Goal: Task Accomplishment & Management: Use online tool/utility

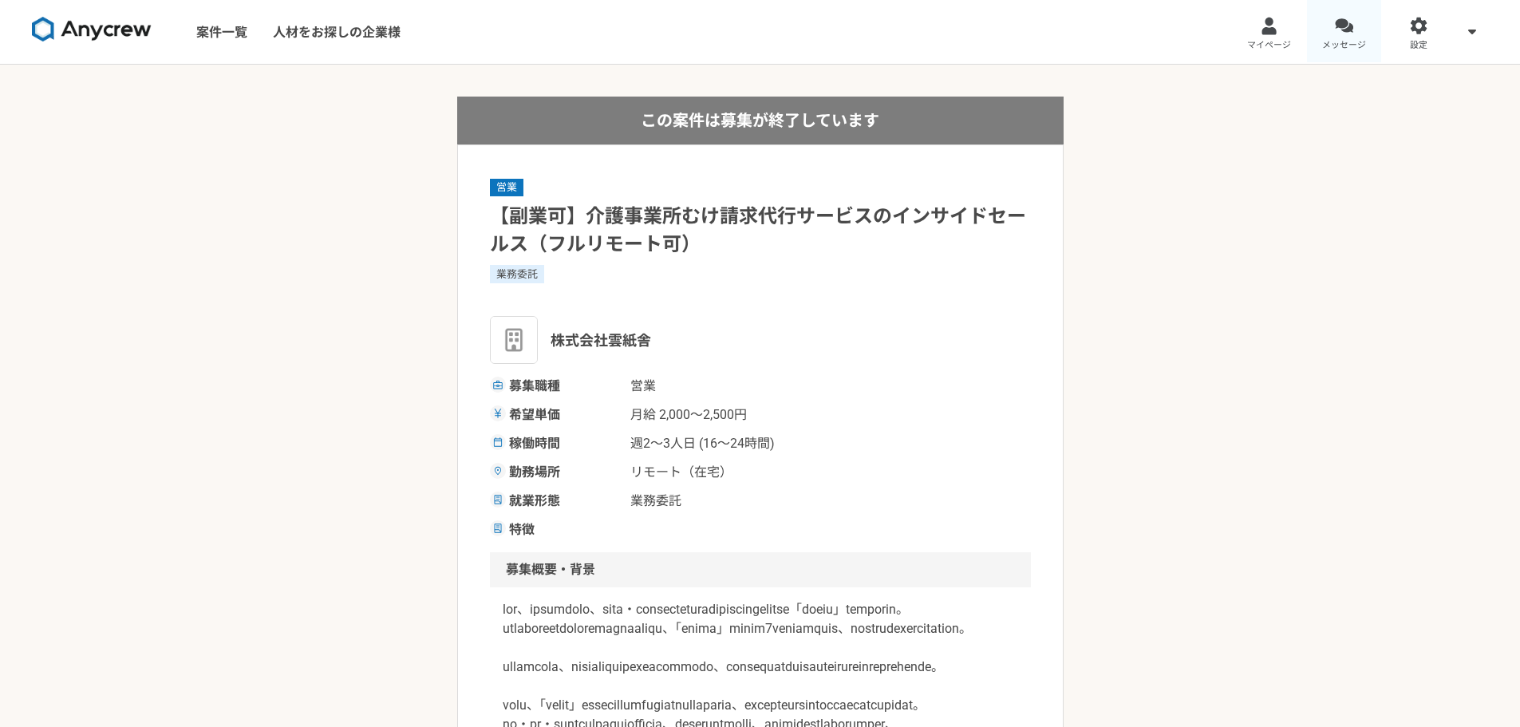
click at [1332, 40] on span "メッセージ" at bounding box center [1344, 45] width 44 height 13
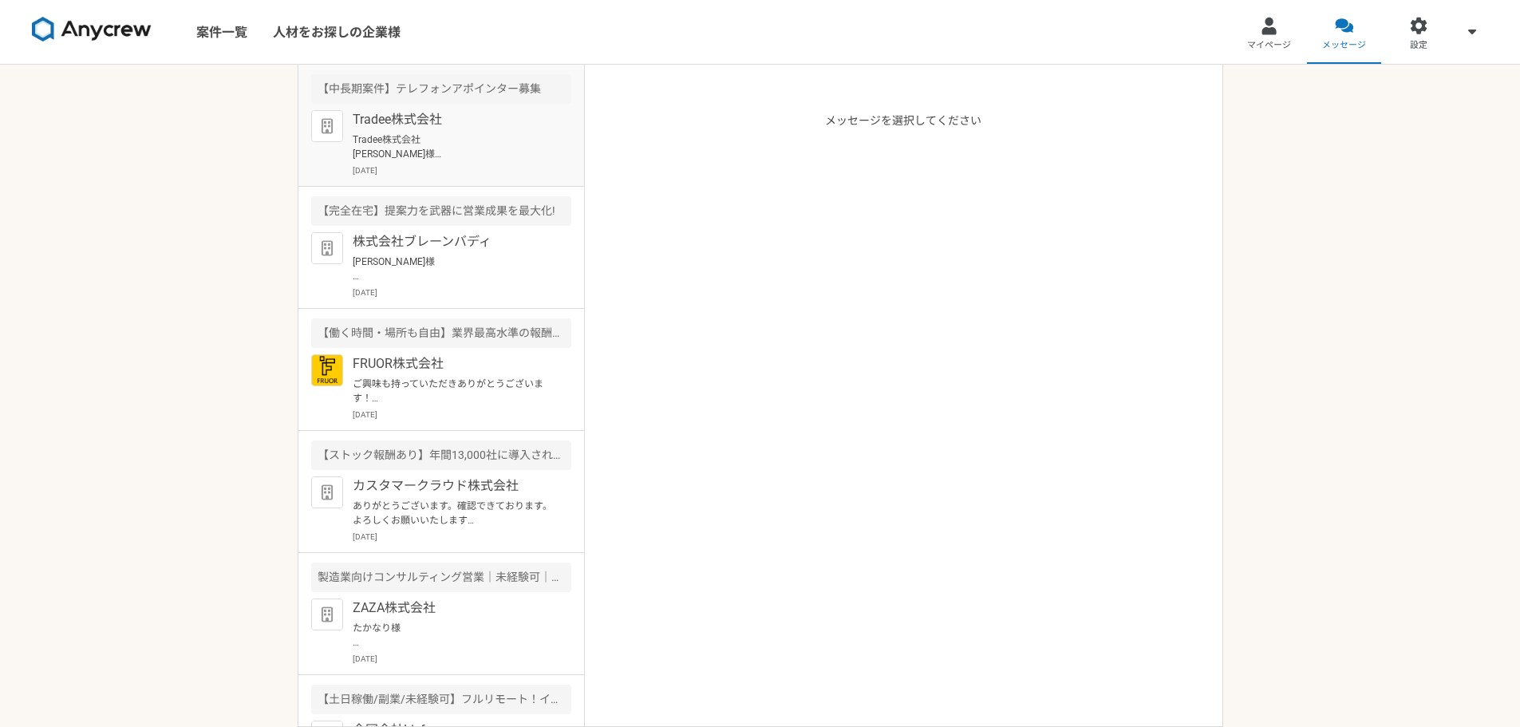
click at [491, 124] on p "Tradee株式会社" at bounding box center [451, 119] width 197 height 19
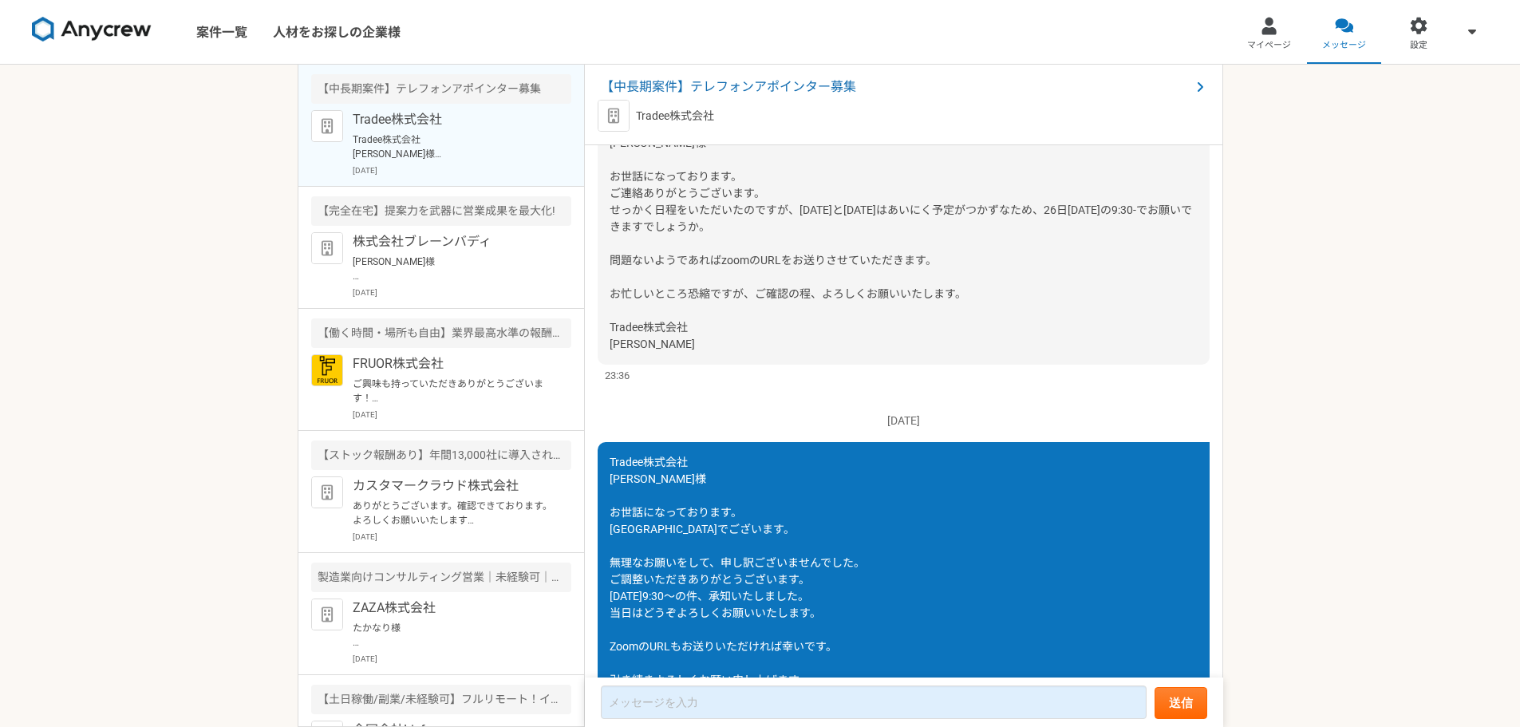
scroll to position [822, 0]
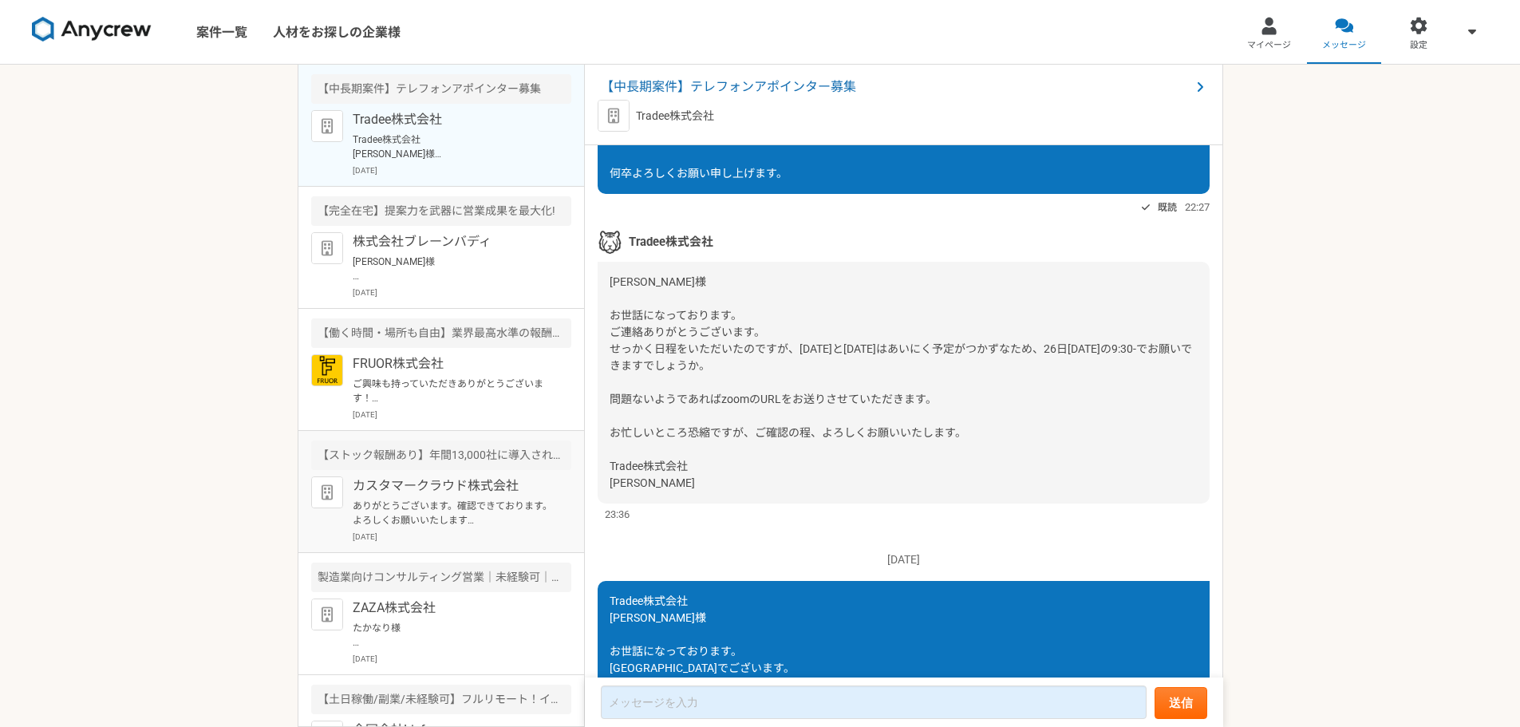
click at [433, 498] on div "カスタマークラウド株式会社 ありがとうございます。確認できております。　よろしくお願いいたします 村脇元旗があなたを Lark ビデオ会議に招待しています タ…" at bounding box center [462, 509] width 219 height 66
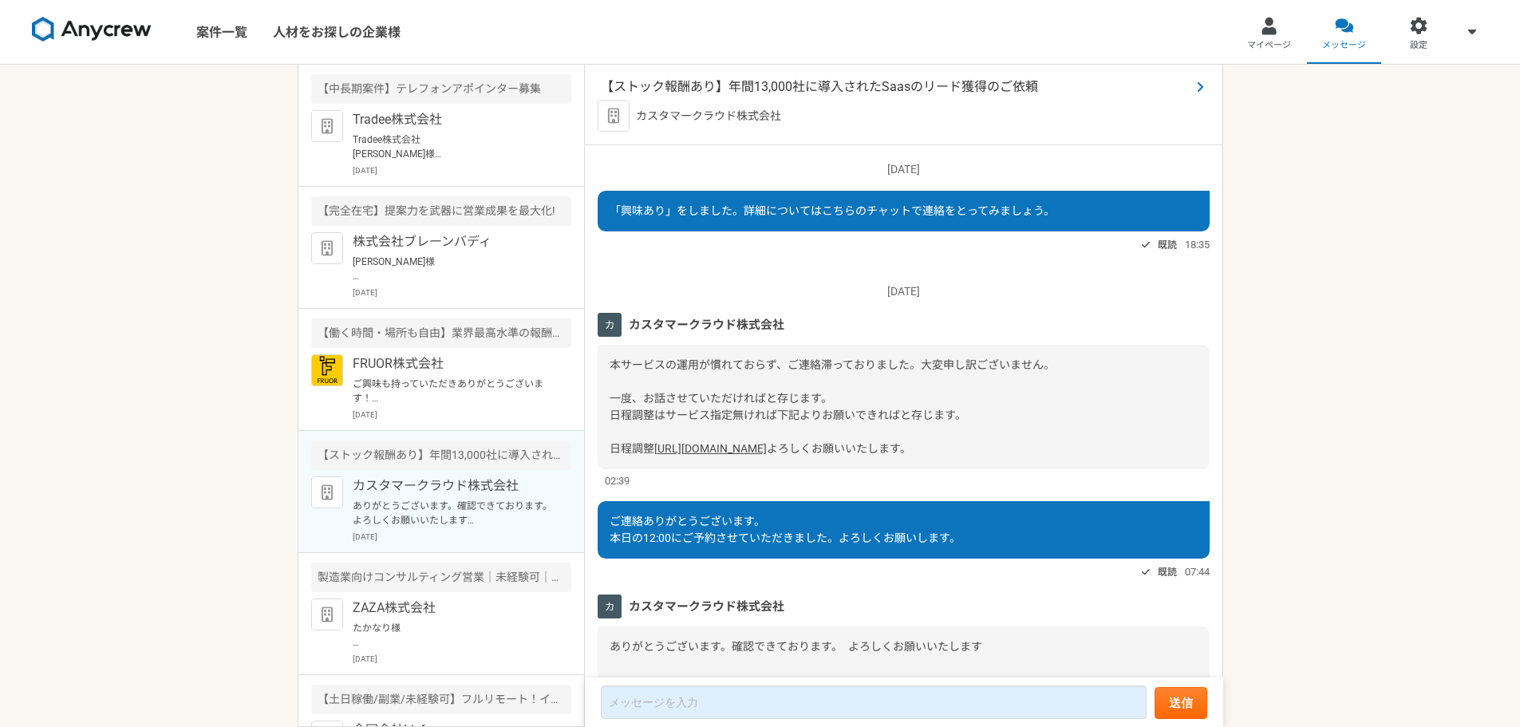
click at [917, 81] on span "【ストック報酬あり】年間13,000社に導入されたSaasのリード獲得のご依頼" at bounding box center [896, 86] width 590 height 19
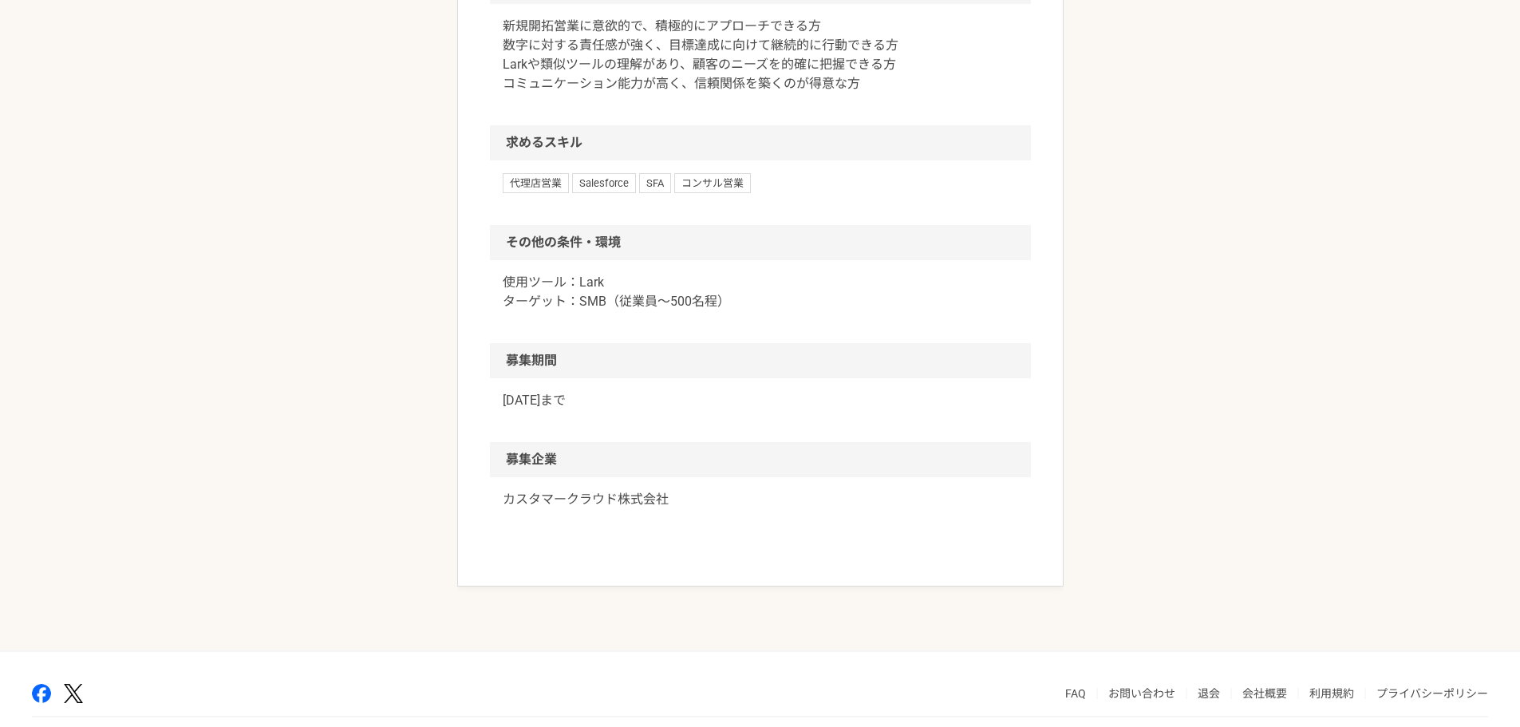
scroll to position [1037, 0]
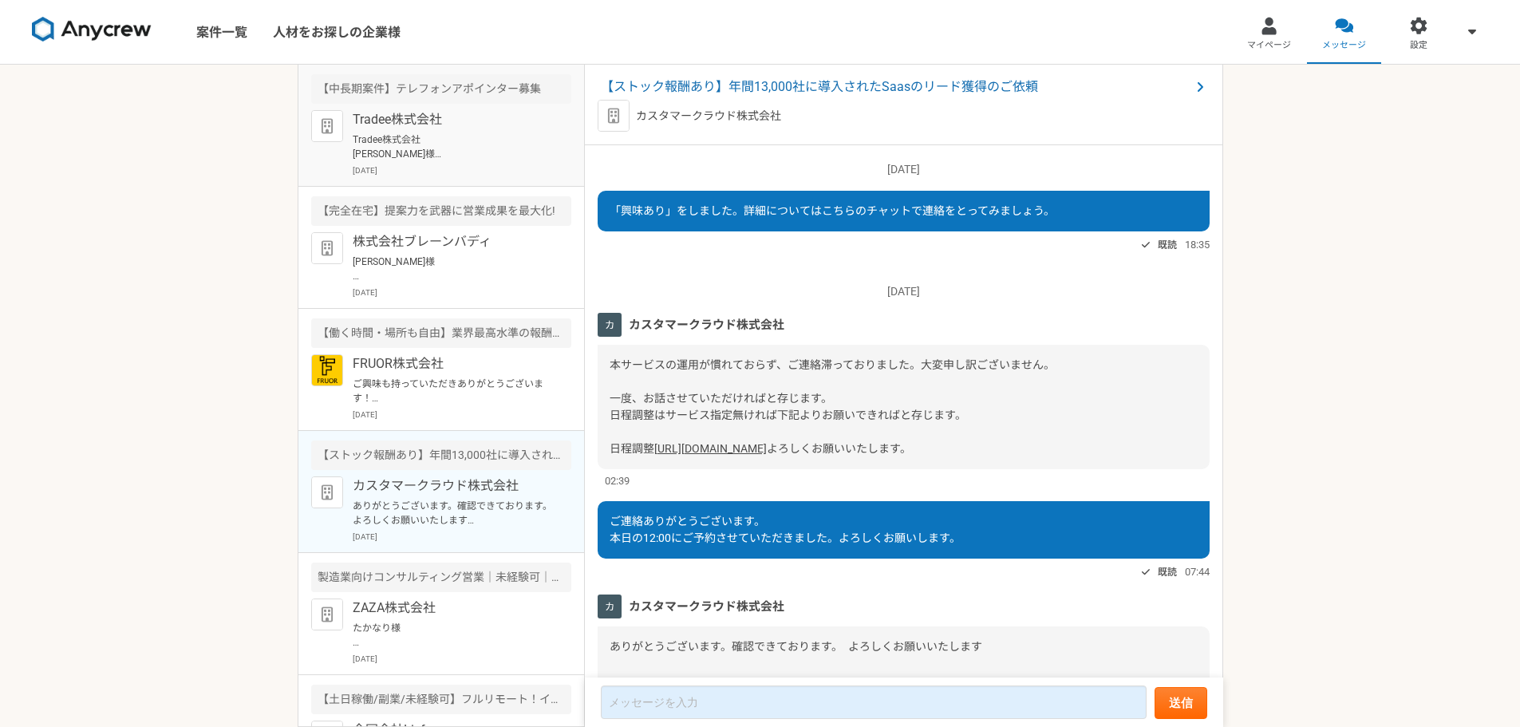
click at [484, 149] on p "Tradee株式会社 [PERSON_NAME]様 お世話になっております。 [PERSON_NAME]です。 リンクの共有ありがとうございます。 当日は何卒…" at bounding box center [451, 146] width 197 height 29
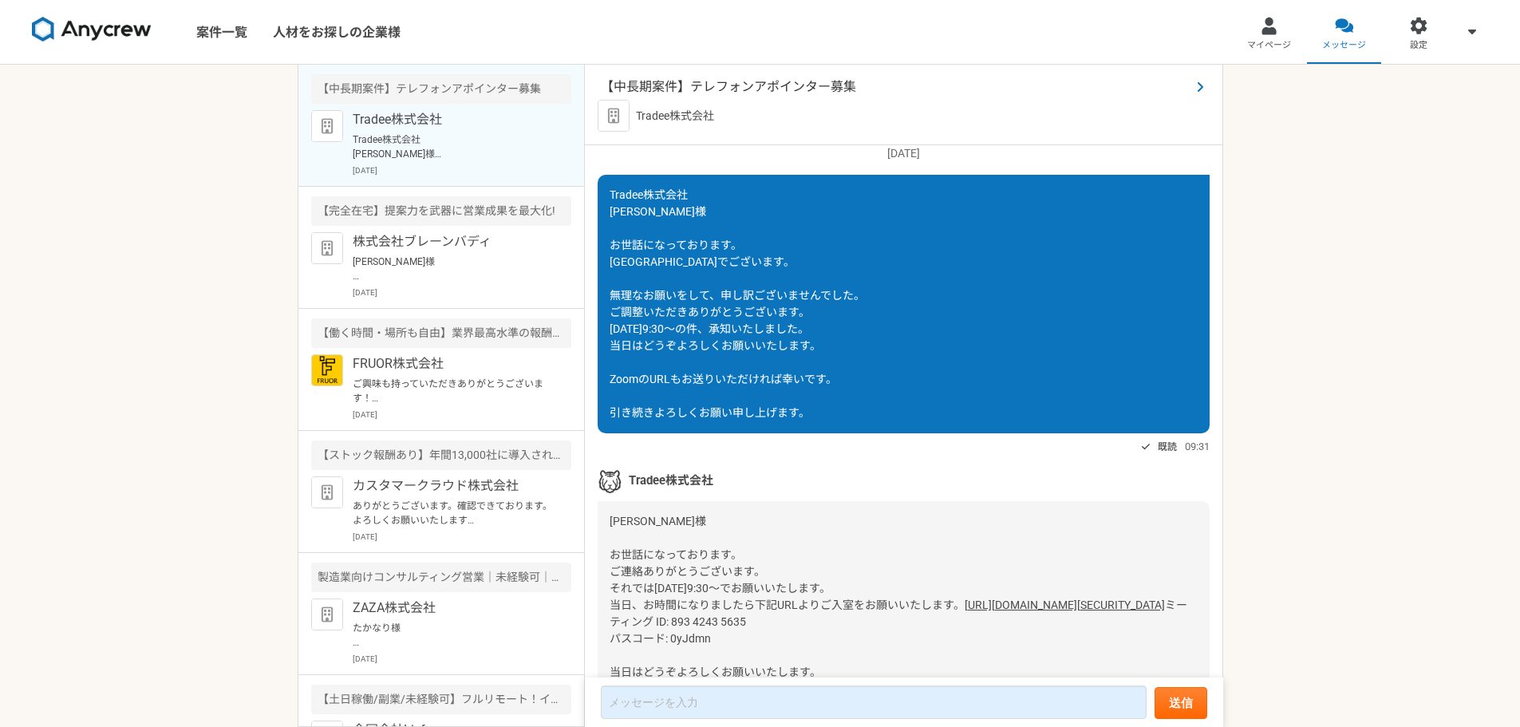
scroll to position [1221, 0]
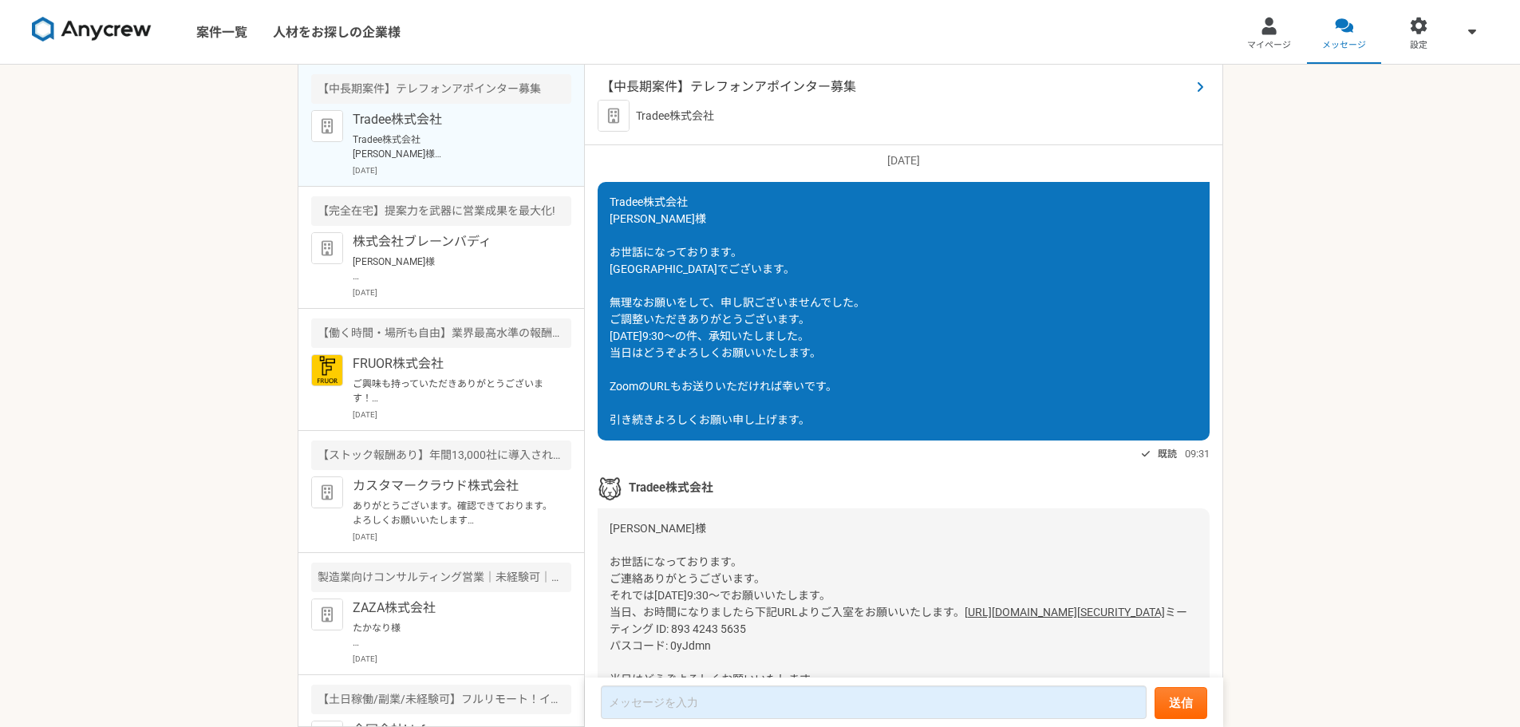
click at [807, 78] on span "【中長期案件】テレフォンアポインター募集" at bounding box center [896, 86] width 590 height 19
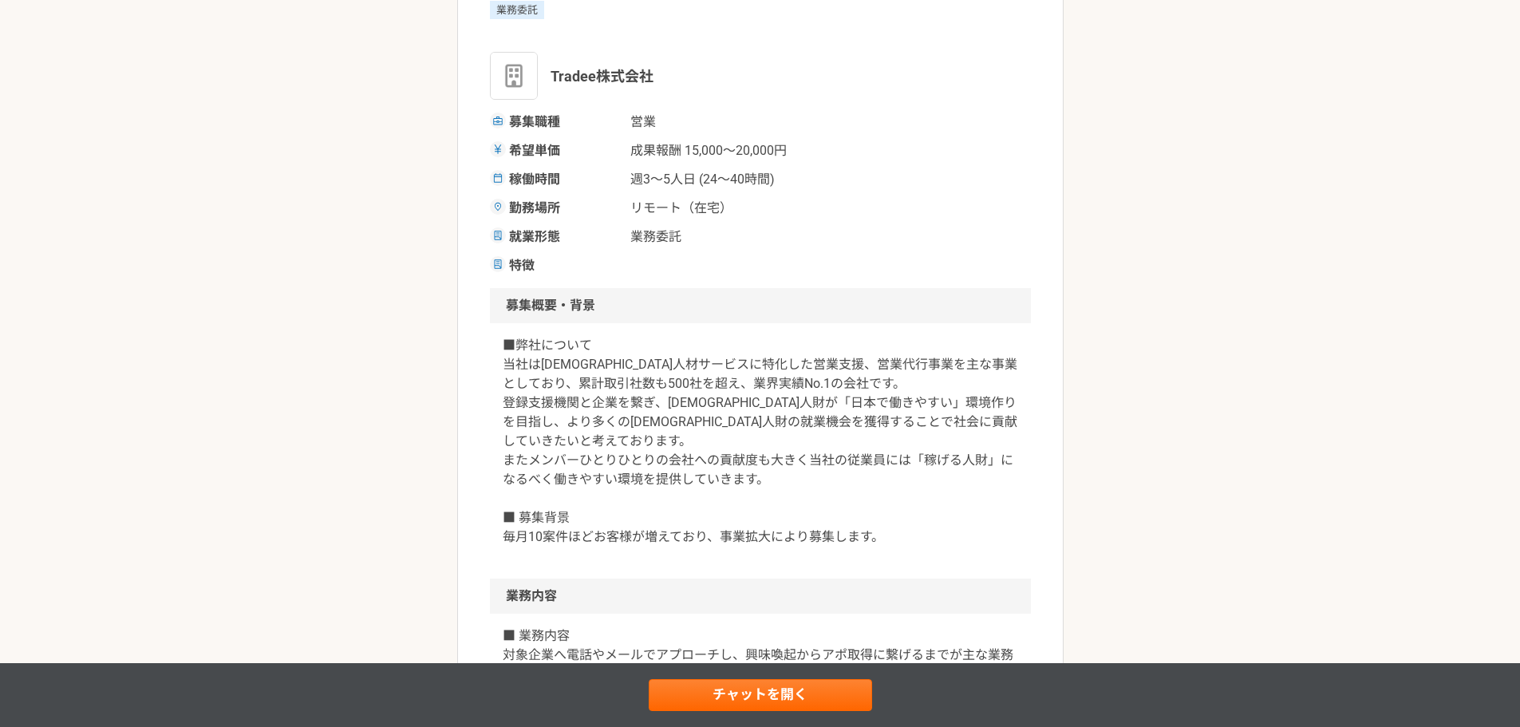
scroll to position [239, 0]
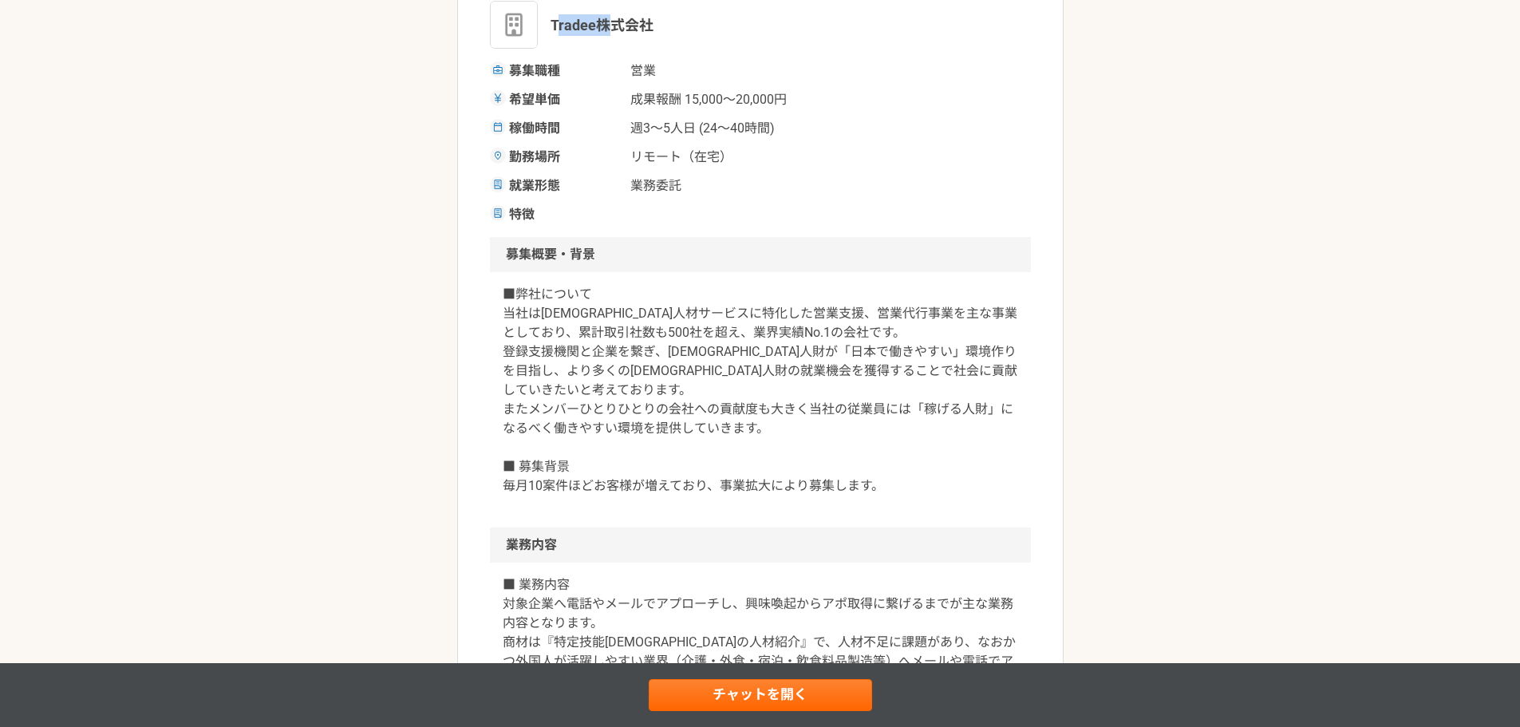
drag, startPoint x: 555, startPoint y: 30, endPoint x: 571, endPoint y: 23, distance: 17.9
click at [609, 22] on span "Tradee株式会社" at bounding box center [602, 25] width 103 height 22
click at [558, 25] on span "Tradee株式会社" at bounding box center [602, 25] width 103 height 22
drag, startPoint x: 545, startPoint y: 26, endPoint x: 665, endPoint y: 24, distance: 119.7
click at [665, 24] on div "Tradee株式会社" at bounding box center [760, 25] width 541 height 48
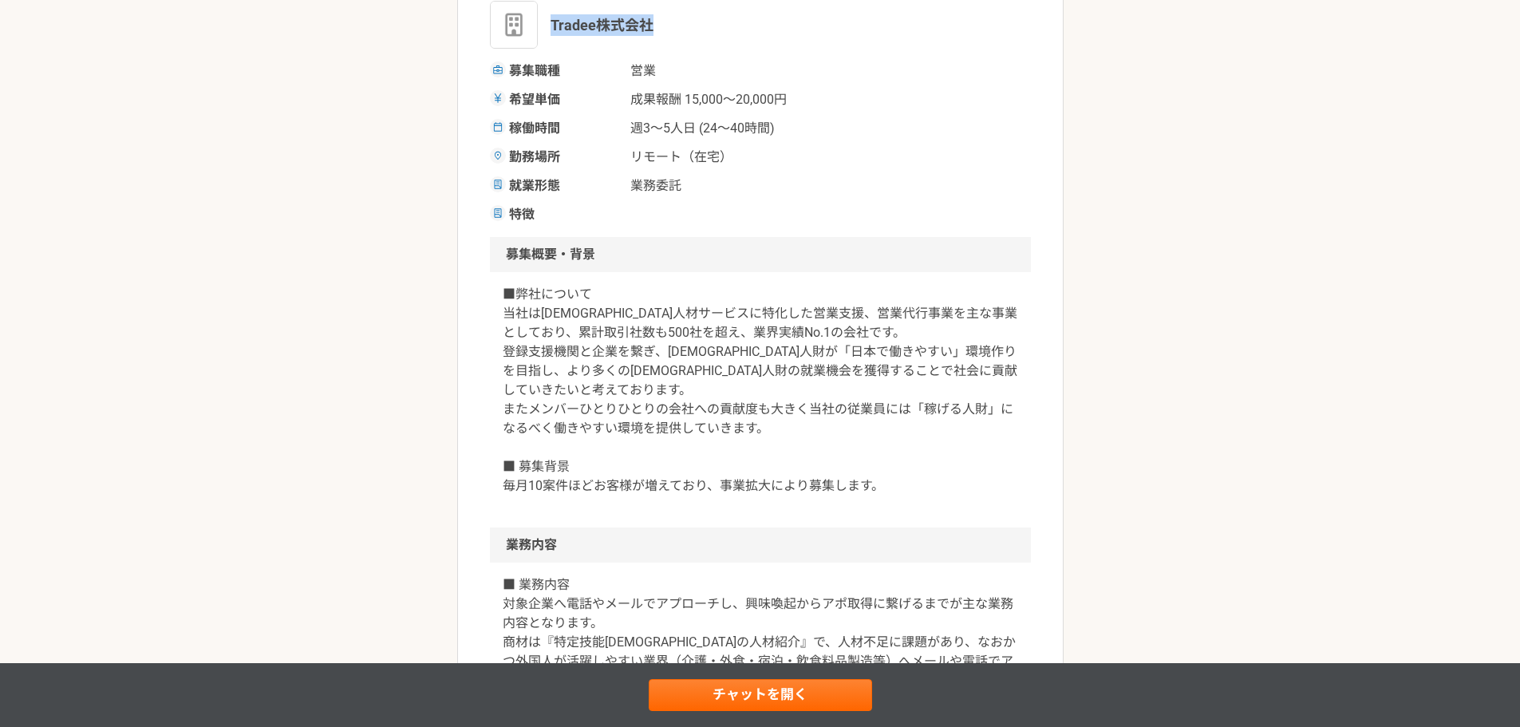
copy span "Tradee株式会社"
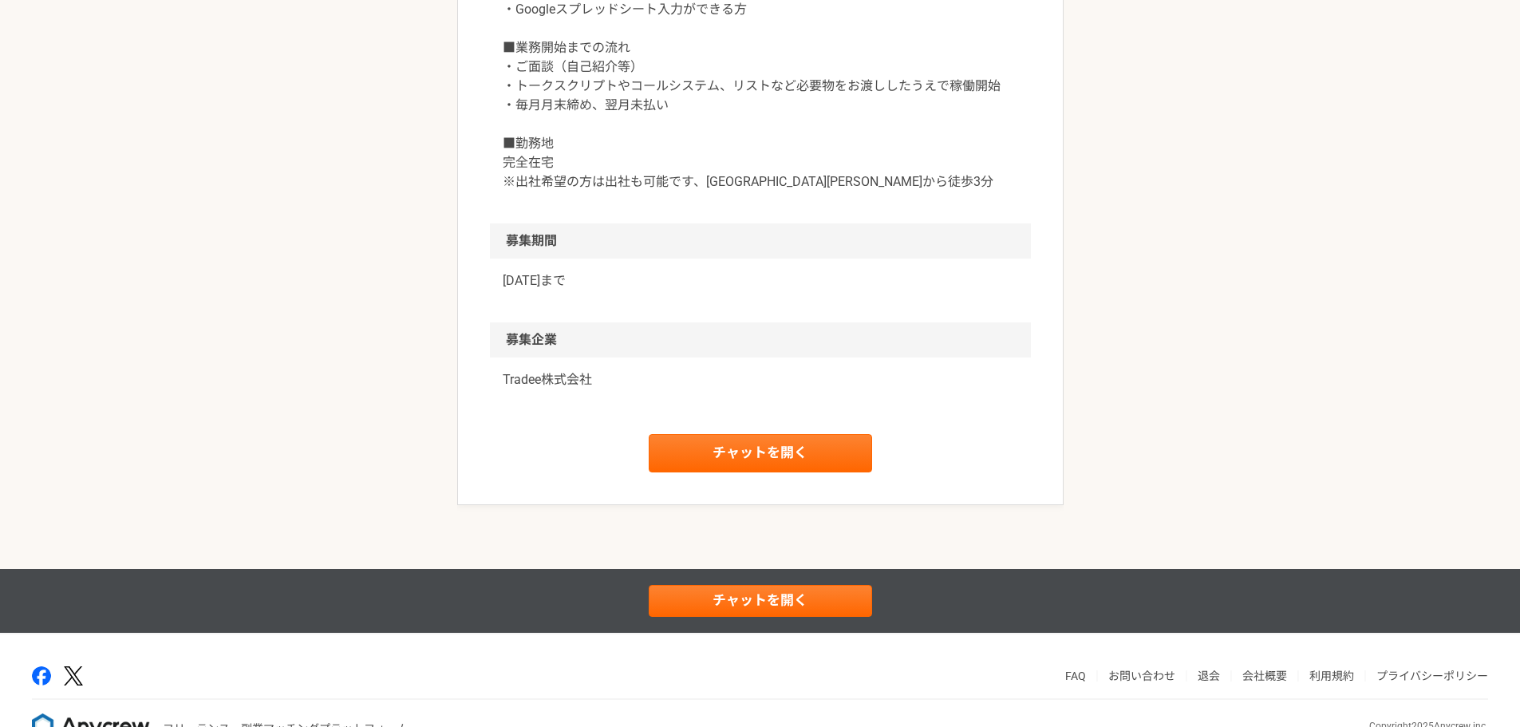
scroll to position [1693, 0]
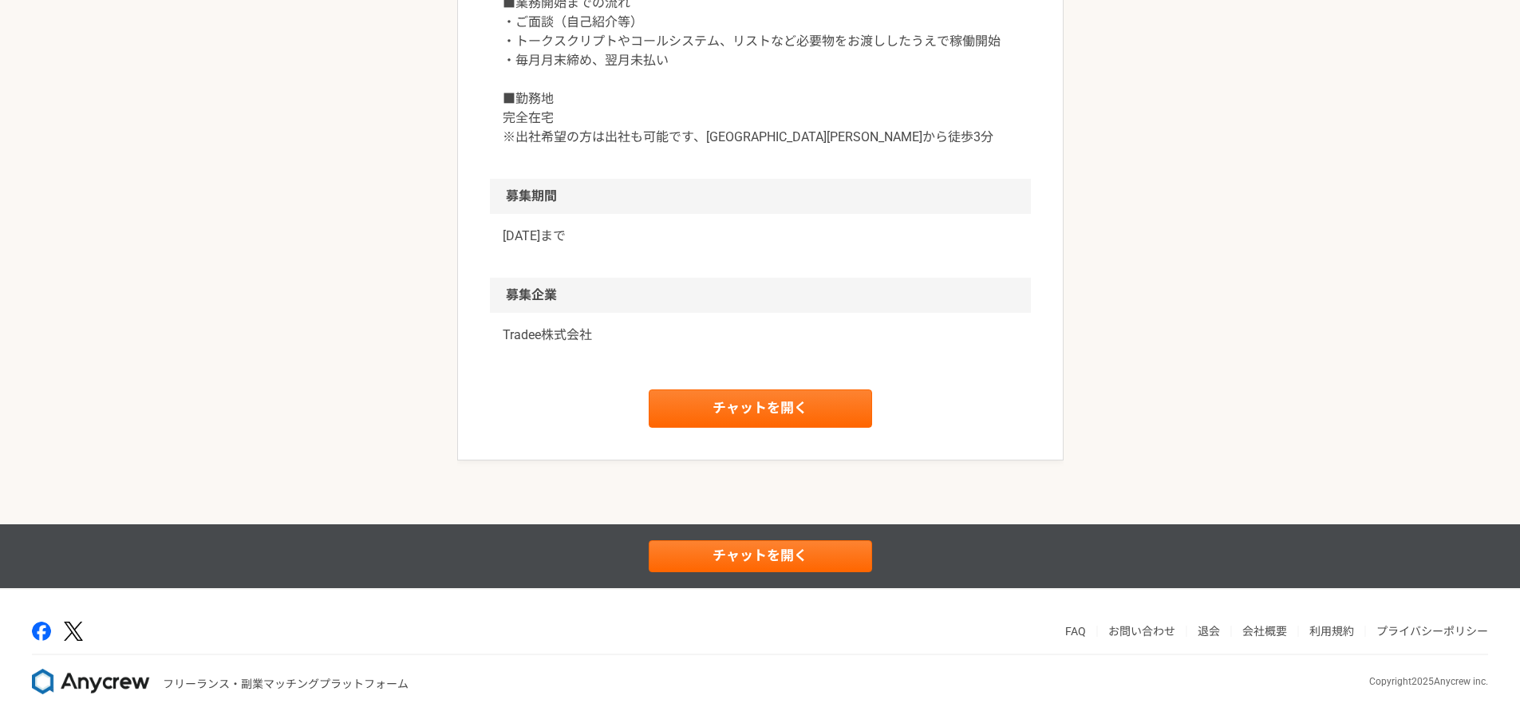
click at [535, 337] on p "Tradee株式会社" at bounding box center [760, 335] width 515 height 19
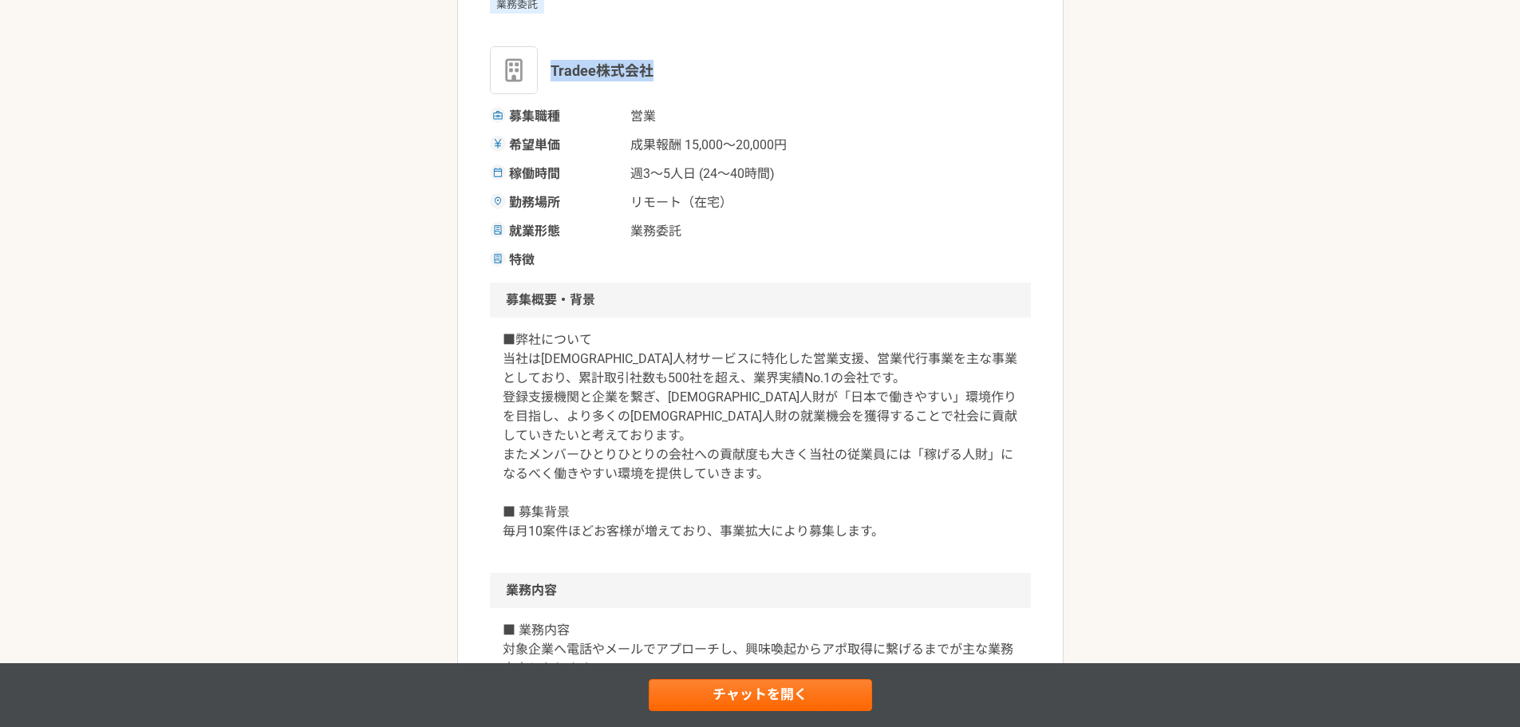
scroll to position [239, 0]
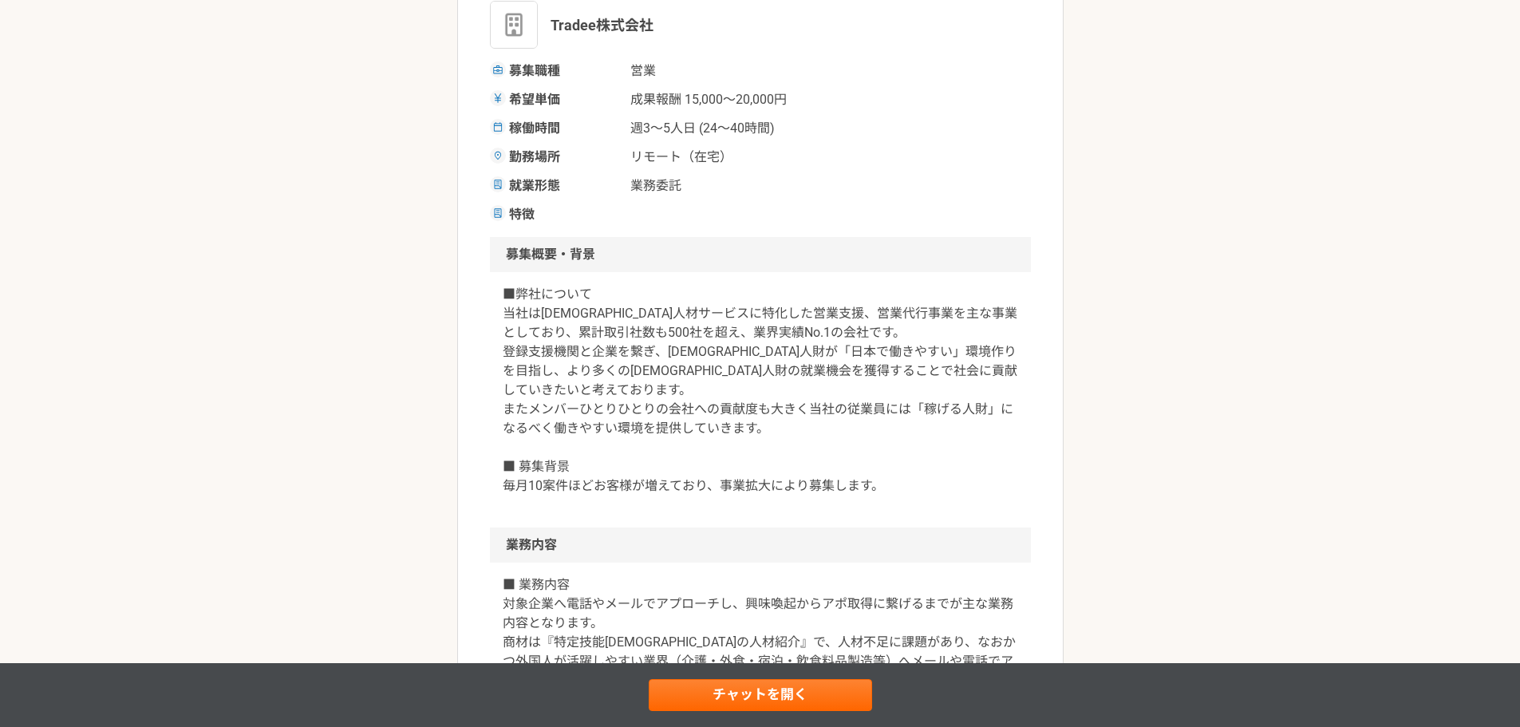
click at [799, 114] on div "募集職種 営業 希望単価 成果報酬 15,000〜20,000円 稼働時間 週3〜5人日 (24〜40時間) 勤務場所 リモート（在宅） 就業形態 業務委託 …" at bounding box center [760, 142] width 541 height 163
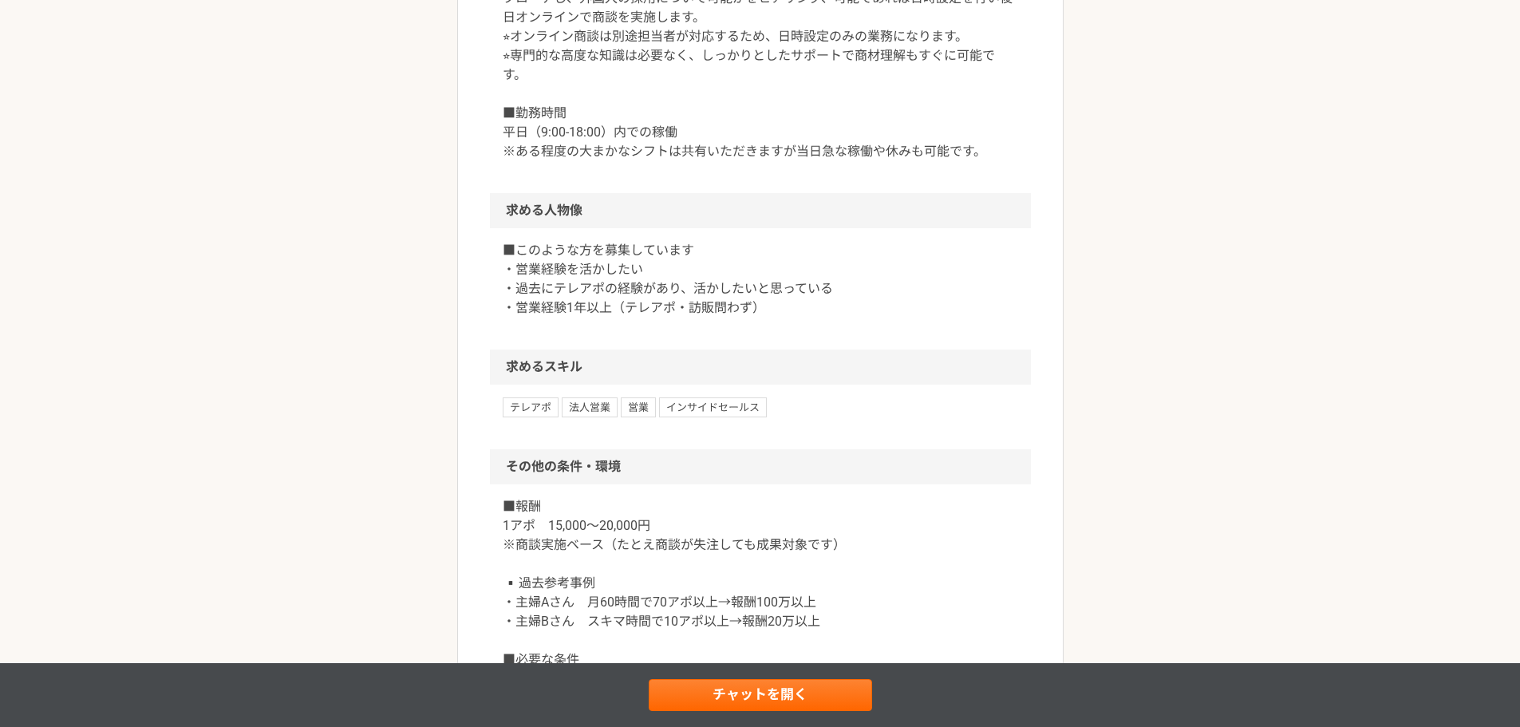
scroll to position [911, 0]
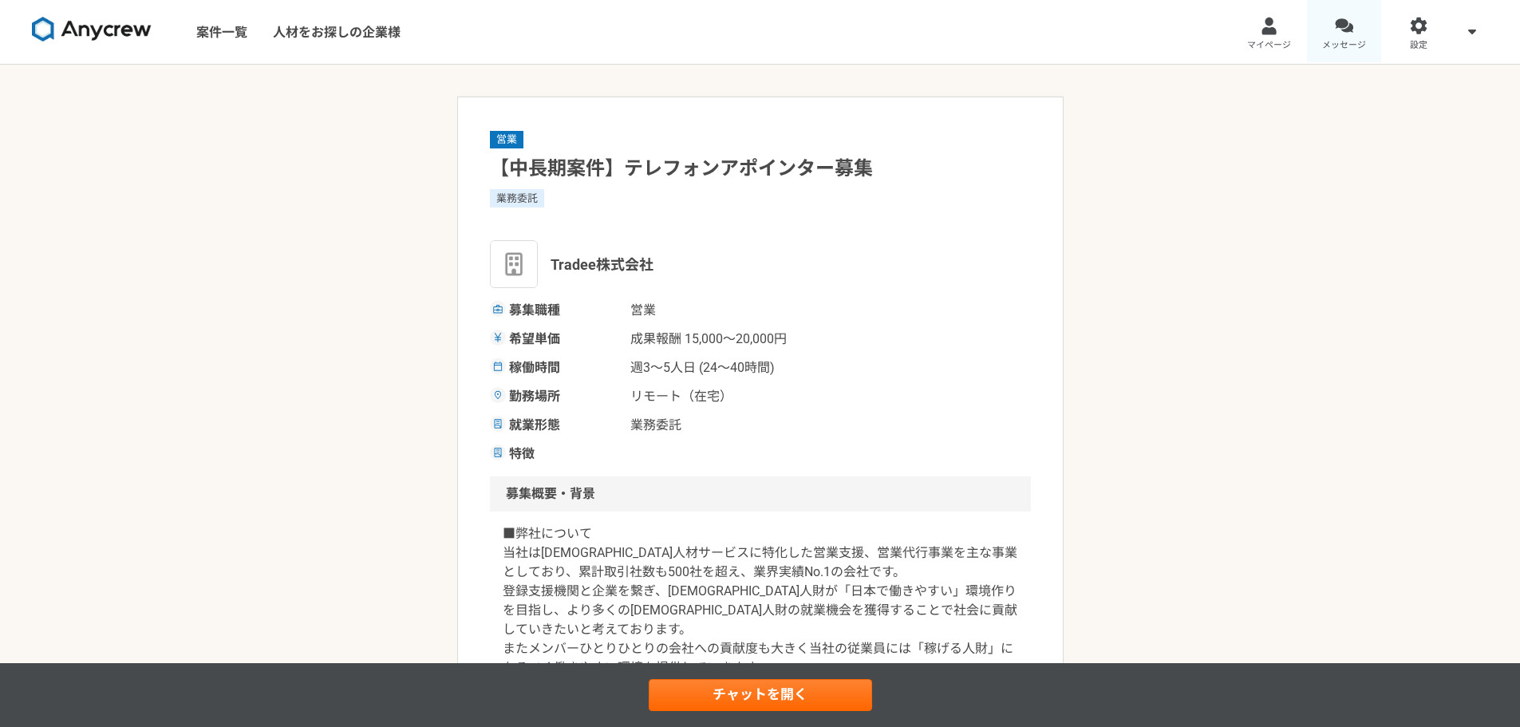
click at [1336, 35] on link "メッセージ" at bounding box center [1344, 32] width 75 height 64
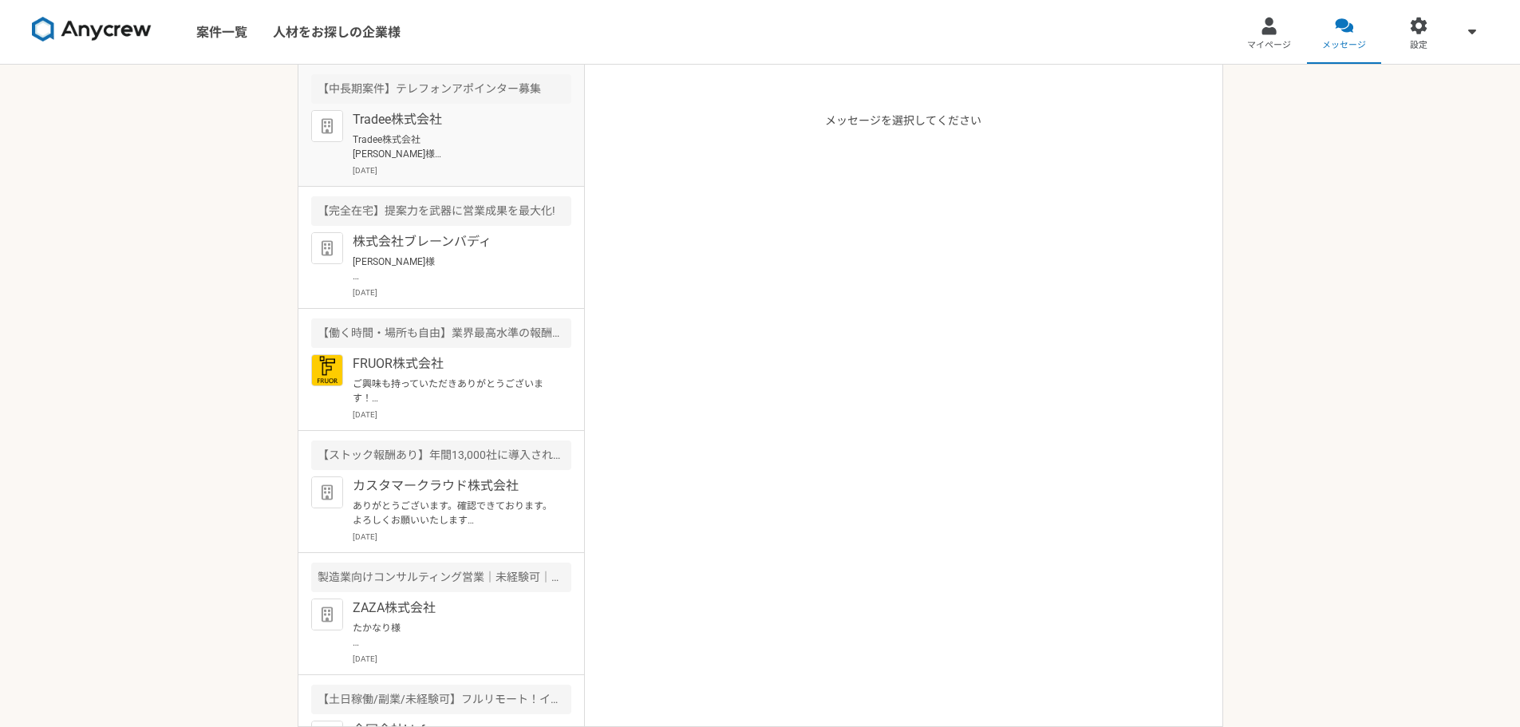
click at [457, 137] on p "Tradee株式会社 [PERSON_NAME]様 お世話になっております。 [PERSON_NAME]です。 リンクの共有ありがとうございます。 当日は何卒…" at bounding box center [451, 146] width 197 height 29
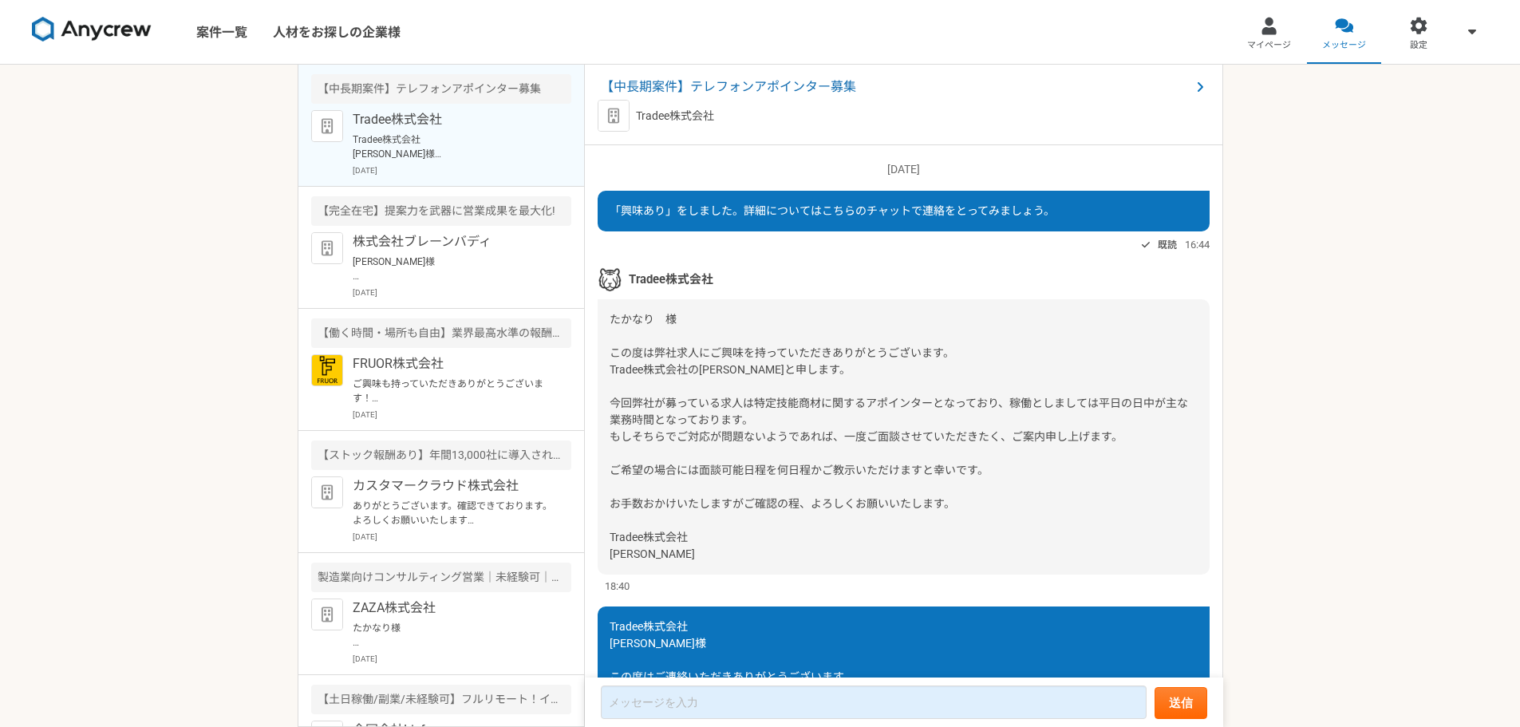
scroll to position [1620, 0]
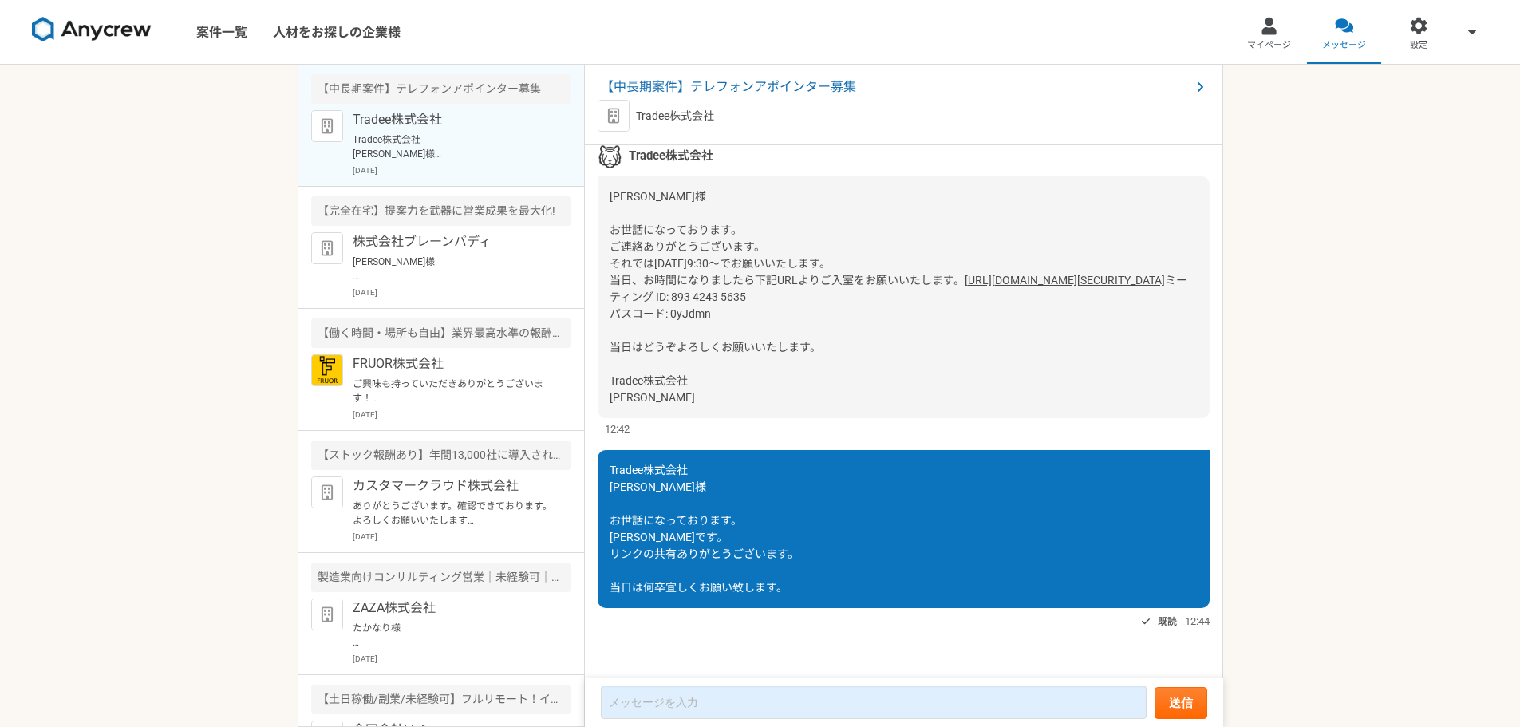
click at [965, 274] on link "[URL][DOMAIN_NAME][SECURITY_DATA]" at bounding box center [1065, 280] width 200 height 13
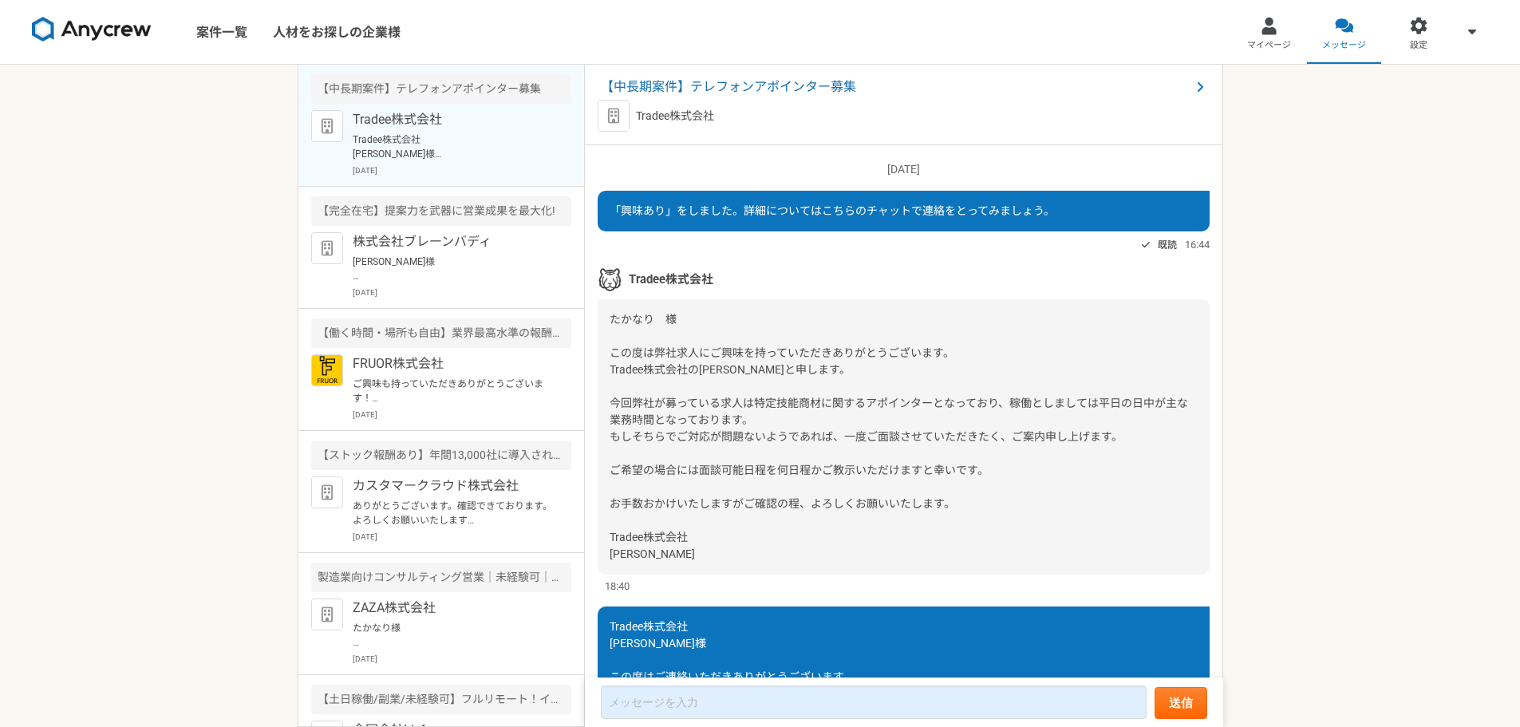
click at [694, 76] on div "【中長期案件】テレフォンアポインター募集 Tradee株式会社" at bounding box center [904, 105] width 638 height 81
click at [693, 82] on span "【中長期案件】テレフォンアポインター募集" at bounding box center [896, 86] width 590 height 19
